Goal: Task Accomplishment & Management: Manage account settings

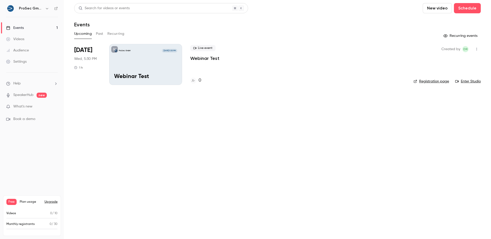
click at [152, 73] on p "Webinar Test" at bounding box center [145, 76] width 63 height 7
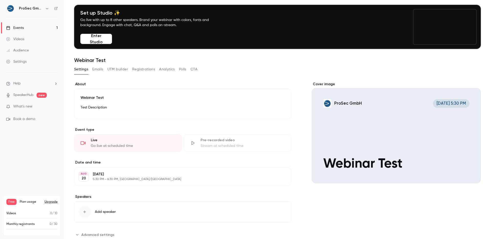
scroll to position [32, 0]
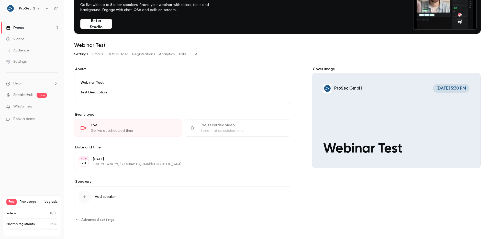
click at [87, 218] on span "Advanced settings" at bounding box center [97, 219] width 33 height 5
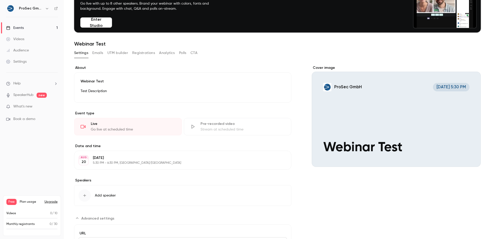
scroll to position [30, 0]
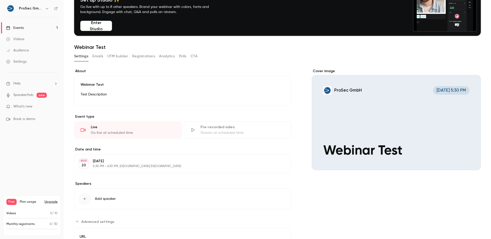
click at [100, 57] on button "Emails" at bounding box center [97, 56] width 11 height 8
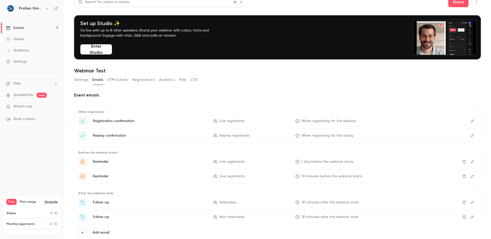
scroll to position [21, 0]
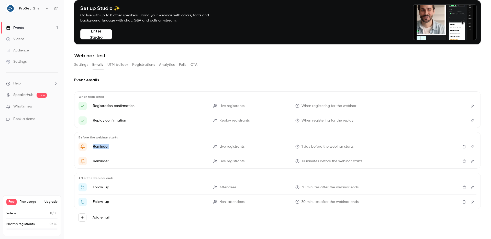
drag, startPoint x: 102, startPoint y: 147, endPoint x: 118, endPoint y: 147, distance: 16.4
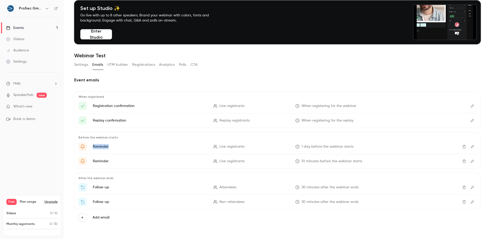
click at [118, 147] on li "Reminder Live registrants 1 day before the webinar starts" at bounding box center [278, 147] width 398 height 8
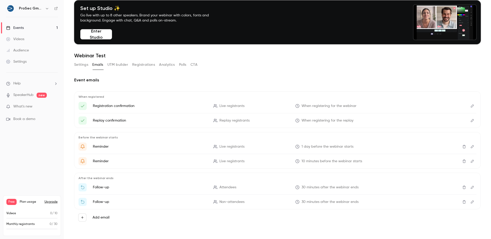
click at [104, 157] on li "Reminder Live registrants 10 minutes before the webinar starts" at bounding box center [278, 161] width 398 height 8
click at [471, 107] on icon "Edit" at bounding box center [472, 105] width 3 height 3
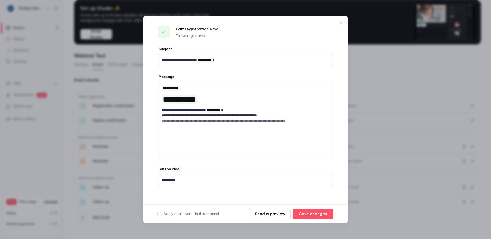
click at [179, 111] on p "**********" at bounding box center [245, 109] width 167 height 5
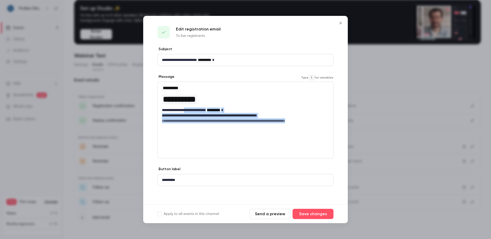
drag, startPoint x: 190, startPoint y: 112, endPoint x: 273, endPoint y: 135, distance: 86.0
click at [273, 135] on div "**********" at bounding box center [246, 120] width 176 height 77
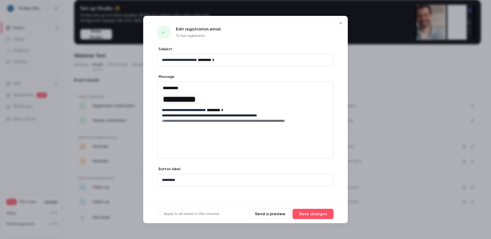
click at [300, 145] on div "**********" at bounding box center [246, 120] width 176 height 77
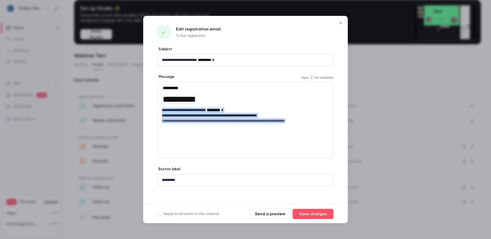
drag, startPoint x: 300, startPoint y: 145, endPoint x: 159, endPoint y: 107, distance: 145.4
click at [159, 107] on div "**********" at bounding box center [246, 120] width 176 height 77
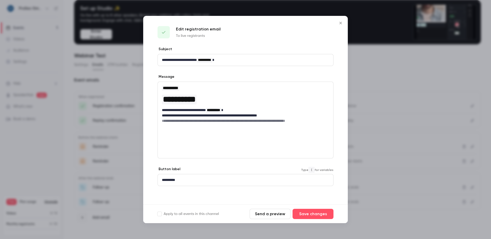
click at [180, 180] on p "**********" at bounding box center [245, 179] width 167 height 5
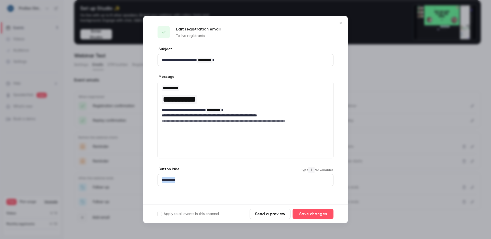
click at [180, 180] on p "**********" at bounding box center [245, 179] width 167 height 5
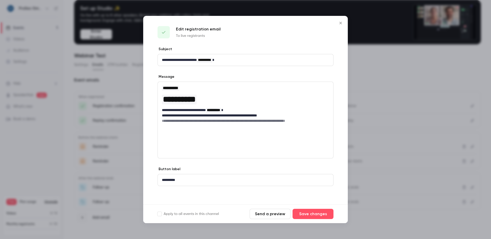
click at [228, 207] on div "Apply to all events in this channel Send a preview Save changes" at bounding box center [245, 213] width 205 height 19
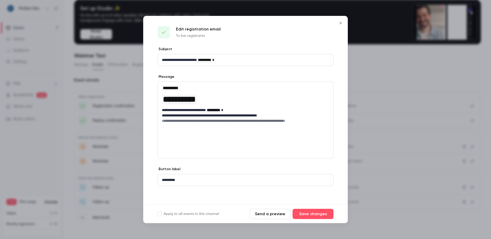
click at [344, 21] on button "Close" at bounding box center [341, 23] width 10 height 10
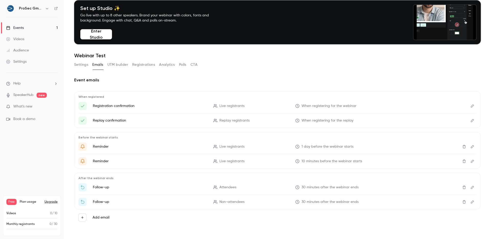
click at [115, 66] on button "UTM builder" at bounding box center [117, 65] width 21 height 8
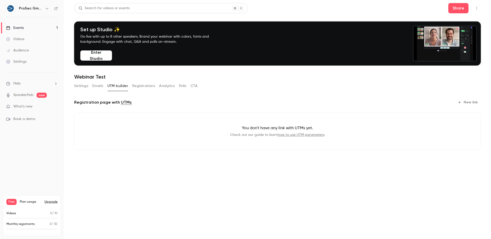
click at [147, 85] on button "Registrations" at bounding box center [143, 86] width 23 height 8
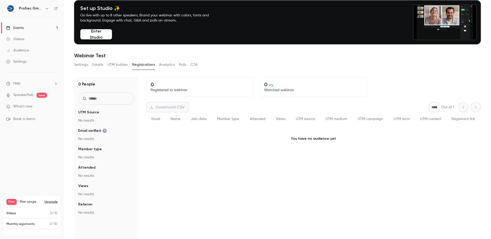
scroll to position [25, 0]
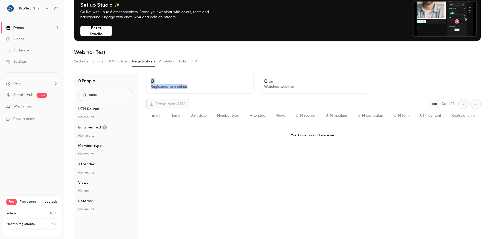
drag, startPoint x: 195, startPoint y: 90, endPoint x: 144, endPoint y: 75, distance: 53.0
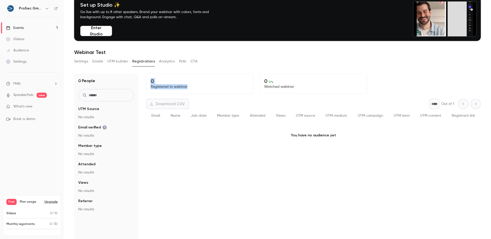
click at [144, 75] on div "0 People UTM Source No results Email verified No results Member type No results…" at bounding box center [277, 168] width 407 height 188
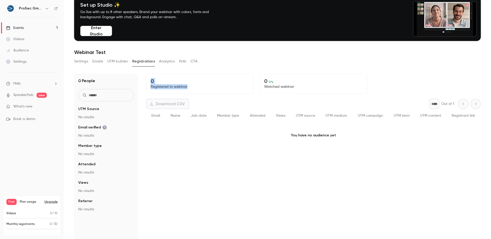
click at [184, 92] on div "0 Registered to webinar" at bounding box center [199, 84] width 107 height 20
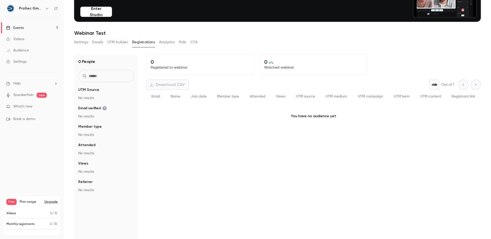
scroll to position [47, 0]
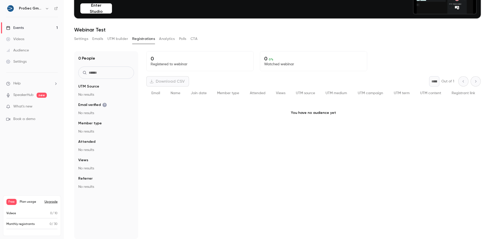
click at [171, 39] on button "Analytics" at bounding box center [167, 39] width 16 height 8
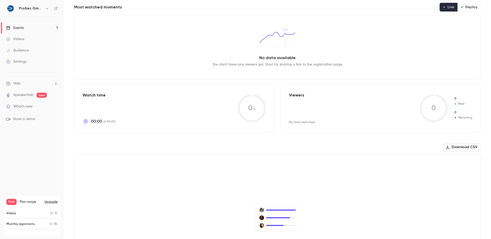
scroll to position [7, 0]
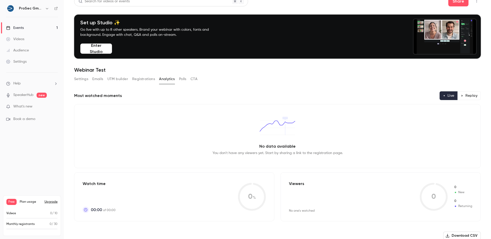
click at [182, 79] on button "Polls" at bounding box center [182, 79] width 7 height 8
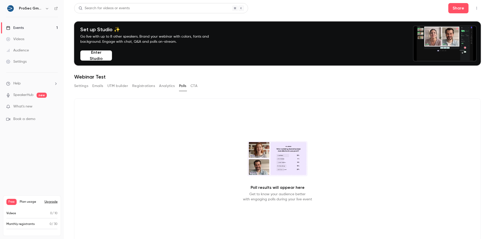
scroll to position [17, 0]
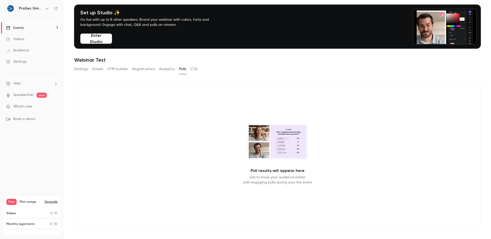
click at [193, 70] on button "CTA" at bounding box center [194, 69] width 7 height 8
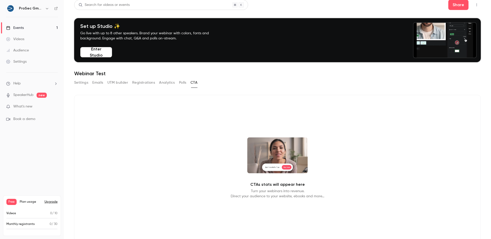
scroll to position [10, 0]
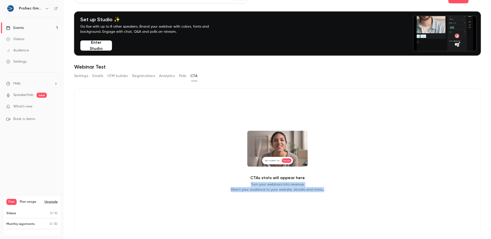
drag, startPoint x: 322, startPoint y: 185, endPoint x: 328, endPoint y: 191, distance: 8.1
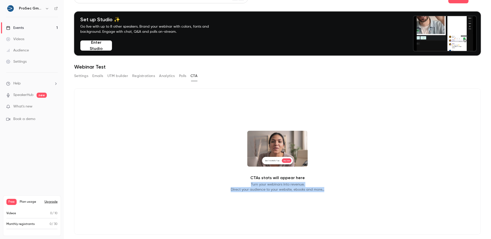
click at [328, 191] on div "CTAs stats will appear here Turn your webinars into revenue. Direct your audien…" at bounding box center [277, 161] width 407 height 146
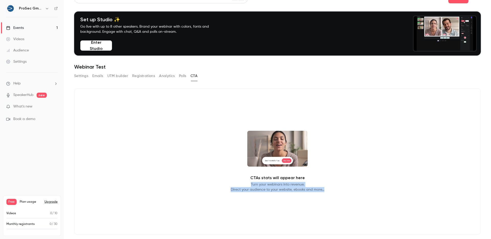
click at [328, 191] on div "CTAs stats will appear here Turn your webinars into revenue. Direct your audien…" at bounding box center [277, 161] width 407 height 146
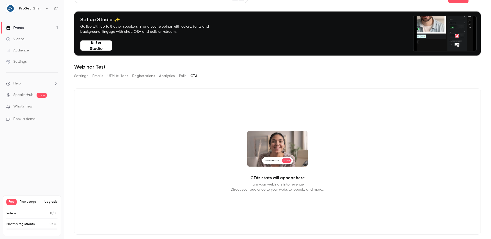
click at [86, 73] on button "Settings" at bounding box center [81, 76] width 14 height 8
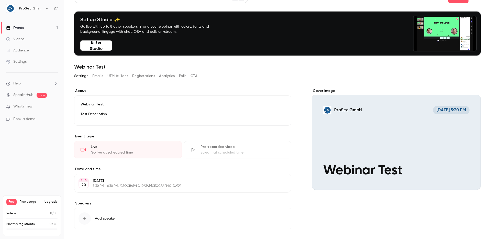
scroll to position [32, 0]
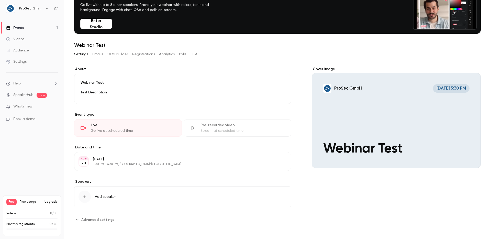
click at [106, 227] on div "**********" at bounding box center [277, 151] width 407 height 169
click at [99, 217] on span "Advanced settings" at bounding box center [97, 219] width 33 height 5
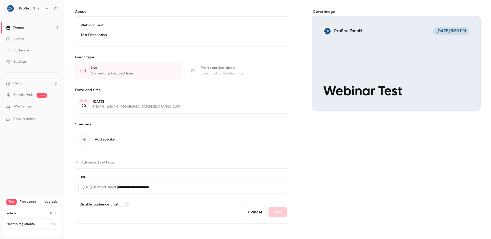
click at [123, 206] on span "Advanced settings" at bounding box center [123, 204] width 4 height 4
click at [123, 206] on label "Advanced settings" at bounding box center [125, 204] width 8 height 5
